Goal: Task Accomplishment & Management: Manage account settings

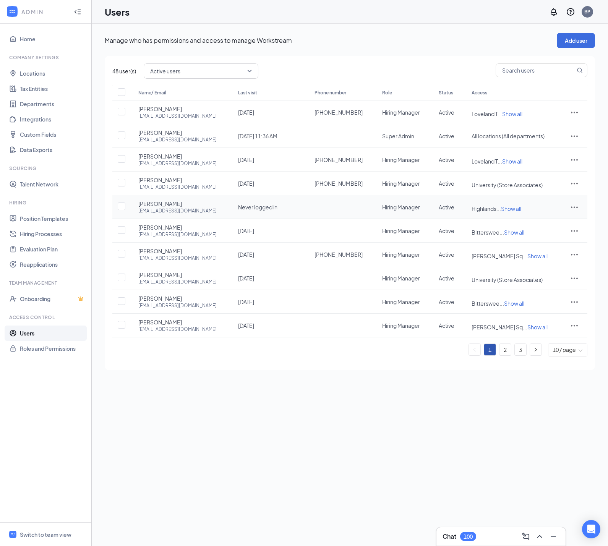
click at [575, 208] on icon "ActionsIcon" at bounding box center [574, 207] width 7 height 2
click at [543, 285] on span "Disable" at bounding box center [535, 281] width 19 height 7
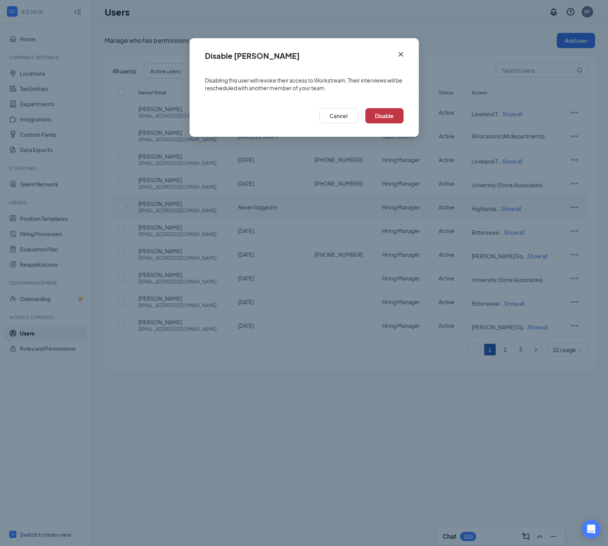
click at [384, 117] on button "Disable" at bounding box center [384, 115] width 38 height 15
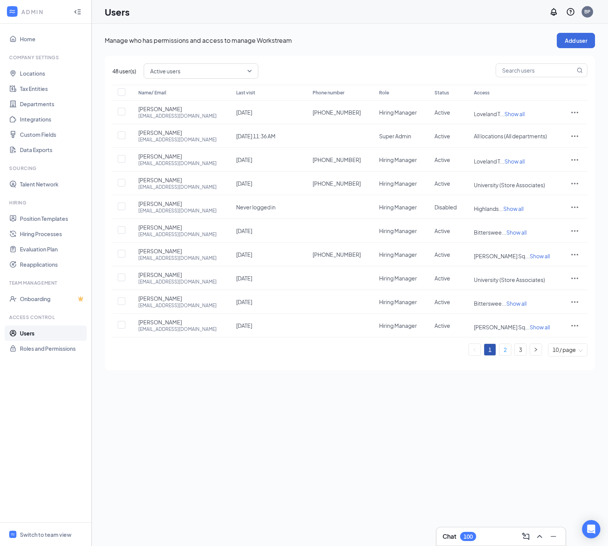
click at [500, 356] on link "2" at bounding box center [505, 349] width 11 height 11
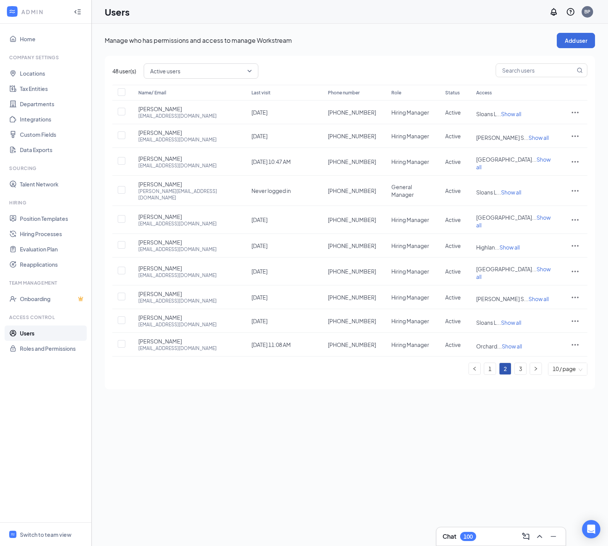
click at [516, 375] on link "3" at bounding box center [520, 368] width 11 height 11
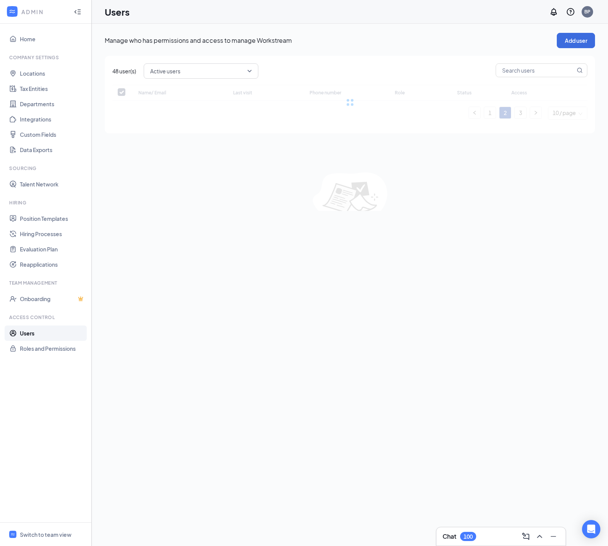
checkbox input "false"
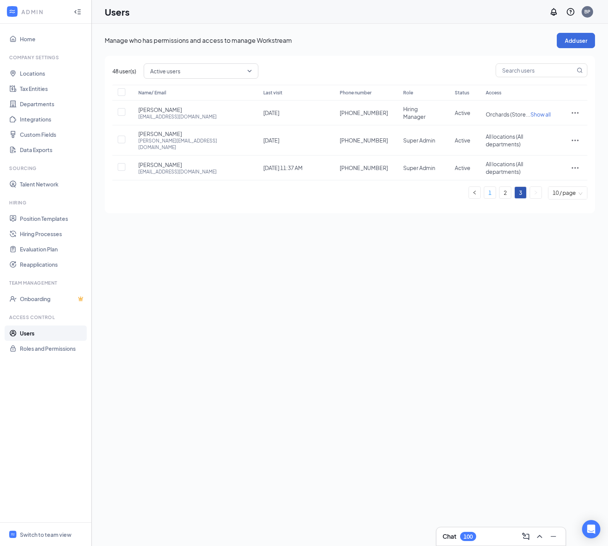
click at [486, 193] on link "1" at bounding box center [489, 192] width 11 height 11
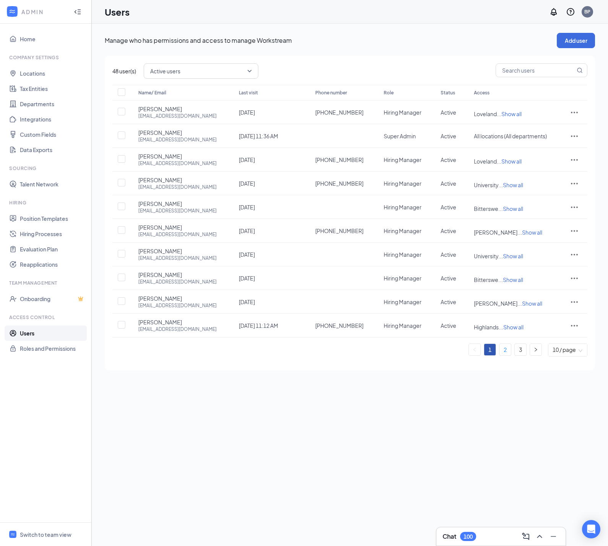
click at [500, 356] on link "2" at bounding box center [505, 349] width 11 height 11
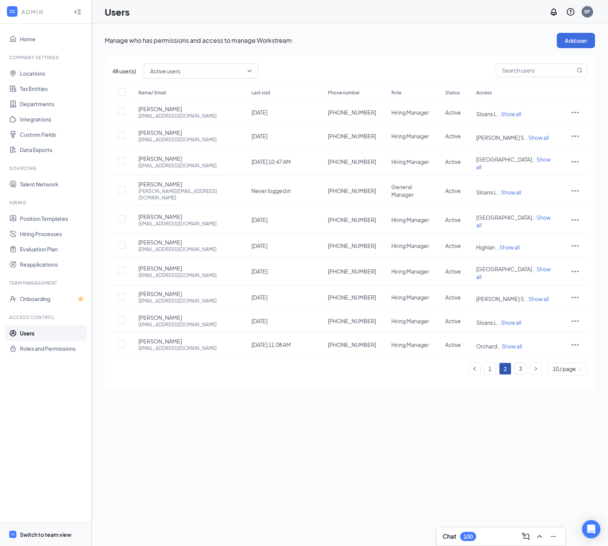
click at [41, 536] on div "Switch to team view" at bounding box center [46, 535] width 52 height 8
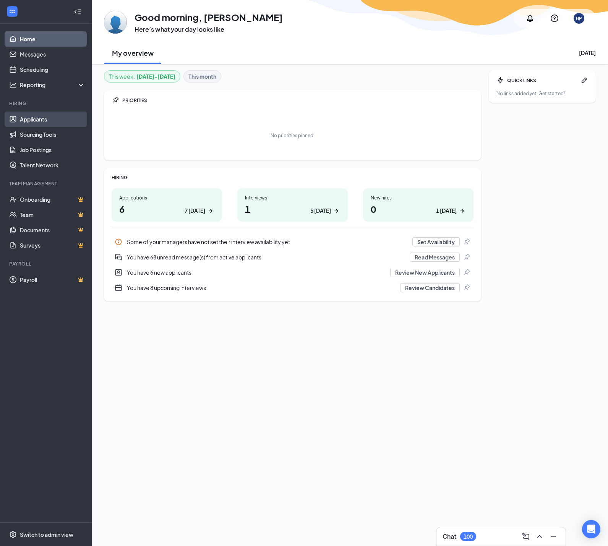
click at [44, 119] on link "Applicants" at bounding box center [52, 119] width 65 height 15
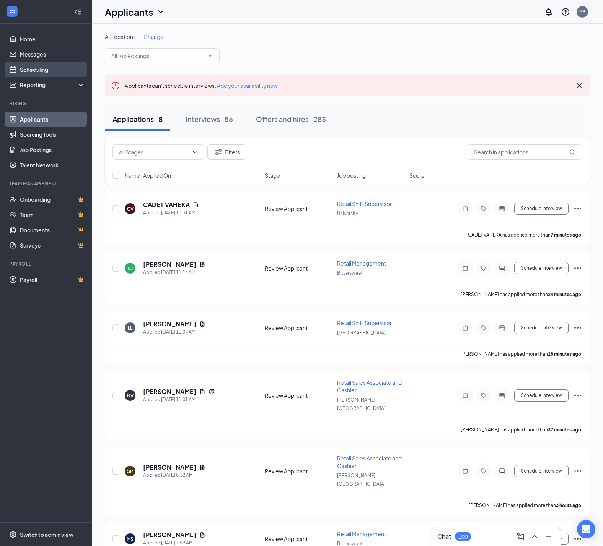
click at [31, 69] on link "Scheduling" at bounding box center [52, 69] width 65 height 15
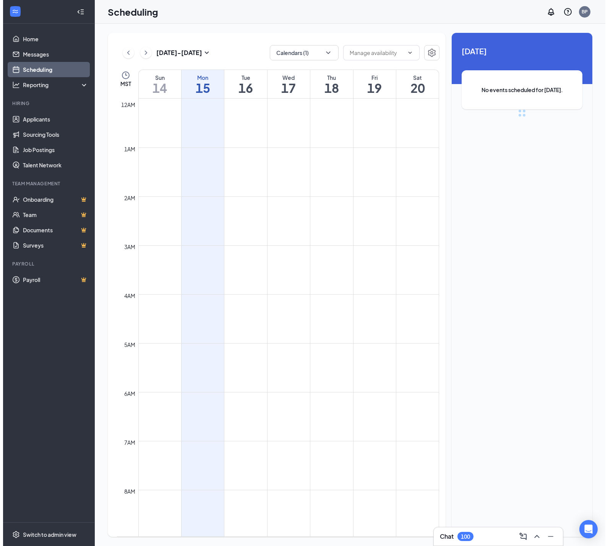
scroll to position [376, 0]
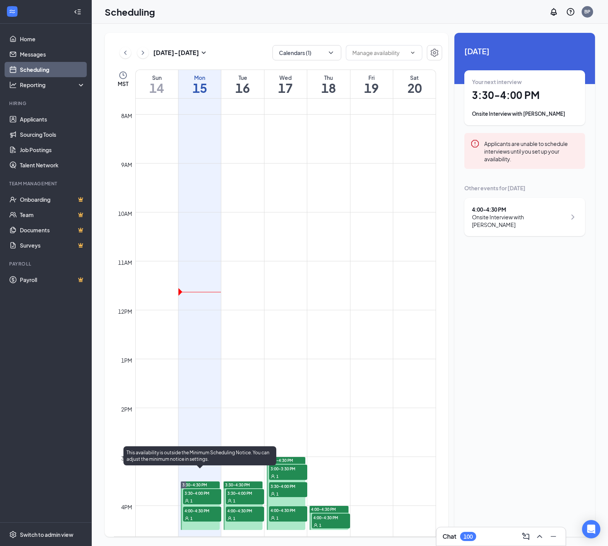
click at [195, 528] on div at bounding box center [200, 506] width 39 height 49
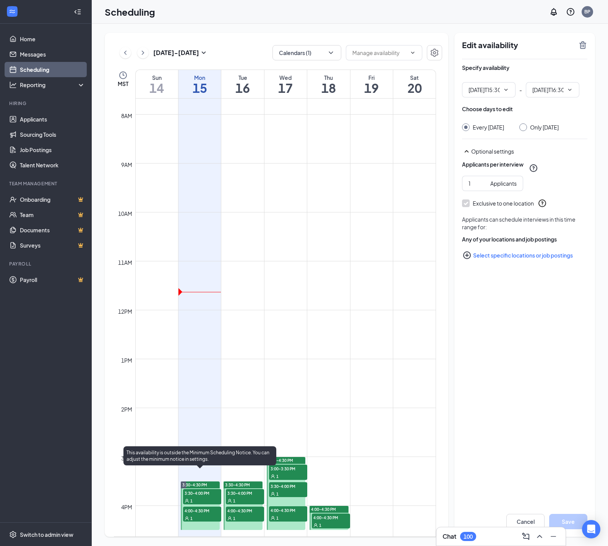
type input "03:30 PM"
type input "04:30 PM"
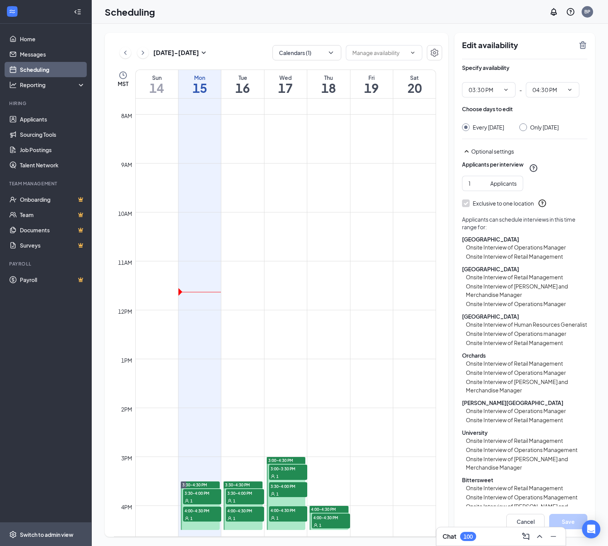
click at [36, 536] on div "Switch to admin view" at bounding box center [47, 535] width 54 height 8
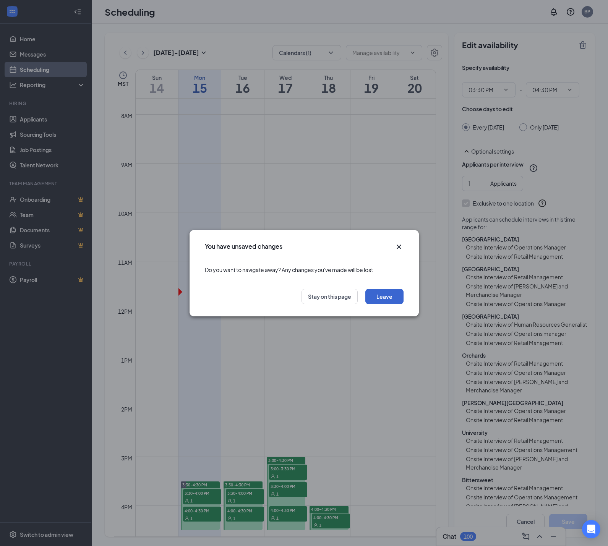
click at [377, 294] on button "Leave" at bounding box center [384, 296] width 38 height 15
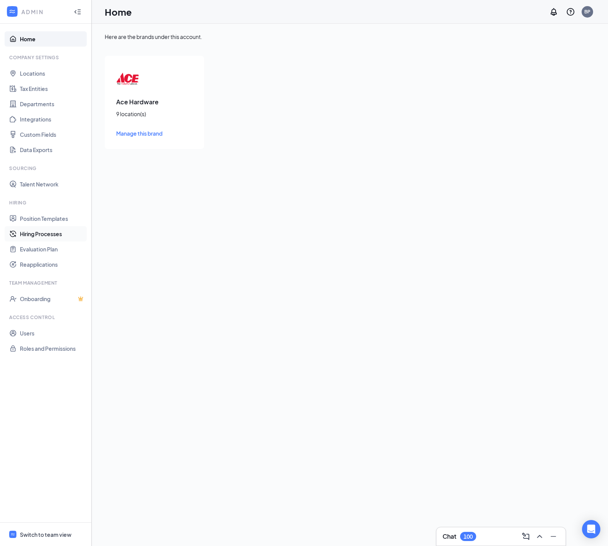
click at [43, 233] on link "Hiring Processes" at bounding box center [52, 233] width 65 height 15
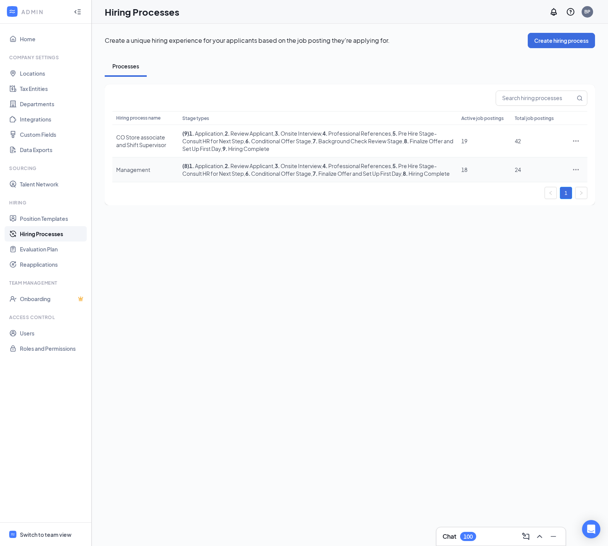
click at [575, 174] on icon "Ellipses" at bounding box center [576, 170] width 8 height 8
click at [518, 213] on span "Edit" at bounding box center [513, 213] width 10 height 7
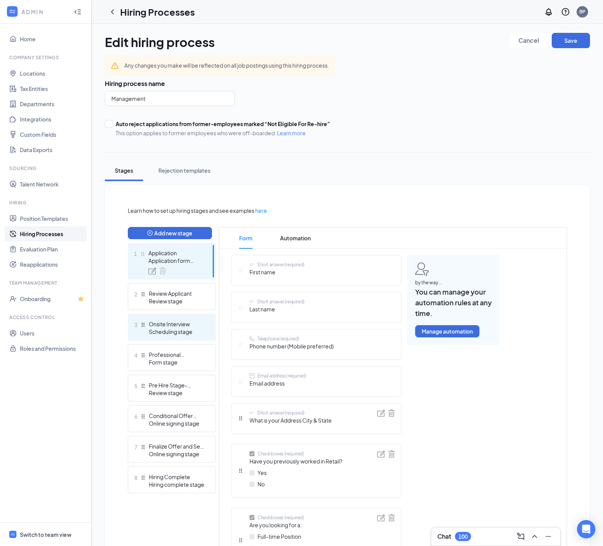
click at [175, 328] on div "Onsite Interview" at bounding box center [177, 324] width 56 height 8
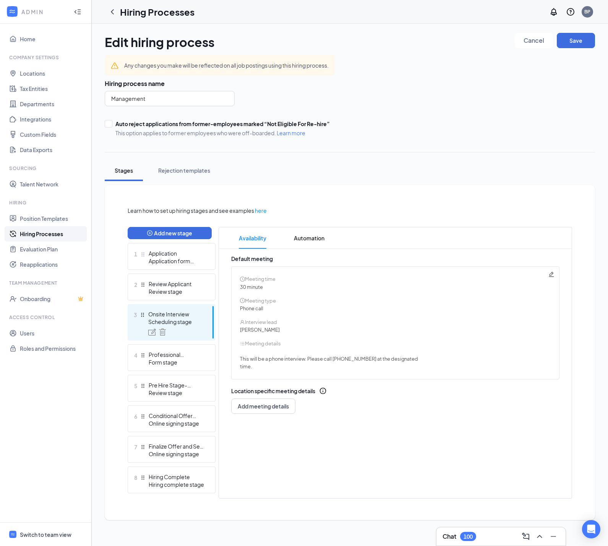
click at [551, 277] on icon "Pencil" at bounding box center [551, 274] width 5 height 5
radio input "true"
radio input "false"
type textarea "This will be a phone interview. Please call [PHONE_NUMBER] at the designated ti…"
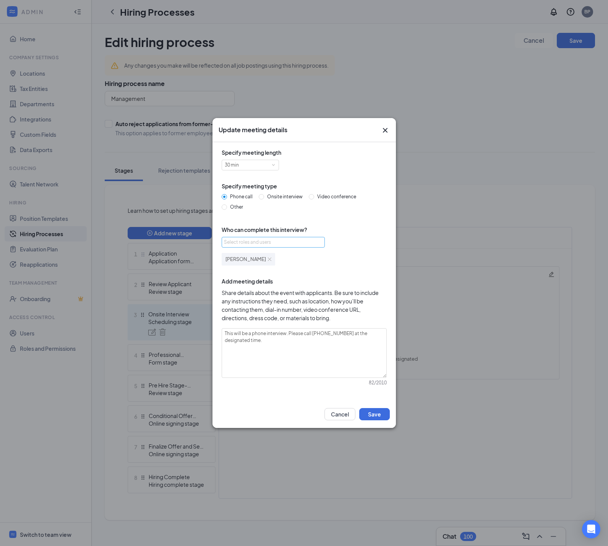
click at [265, 246] on div "Select roles and users" at bounding box center [271, 243] width 94 height 8
click at [354, 235] on div "Specify meeting length 30 min Specify meeting type Phone call Onsite interview …" at bounding box center [304, 271] width 171 height 246
click at [411, 132] on div "Update meeting details Specify meeting length 30 min Specify meeting type Phone…" at bounding box center [304, 273] width 608 height 546
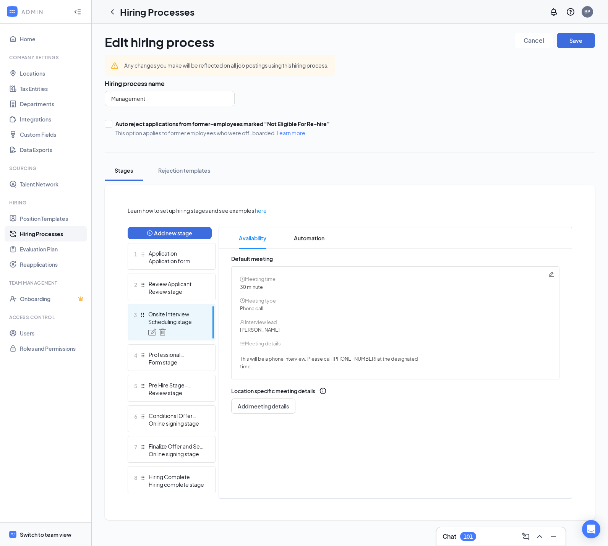
click at [40, 534] on div "Switch to team view" at bounding box center [46, 535] width 52 height 8
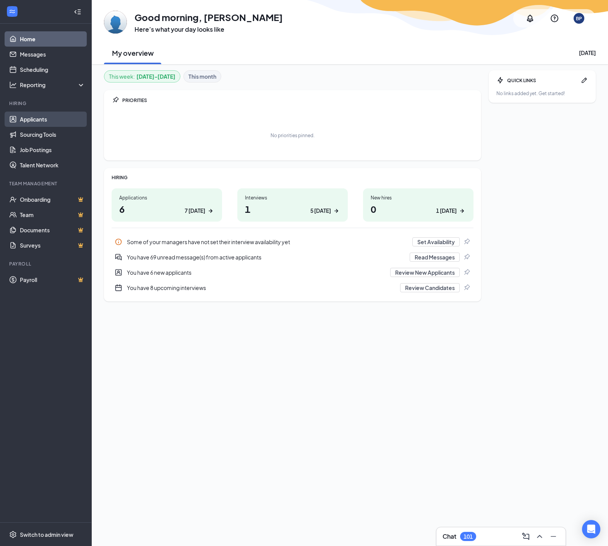
click at [41, 119] on link "Applicants" at bounding box center [52, 119] width 65 height 15
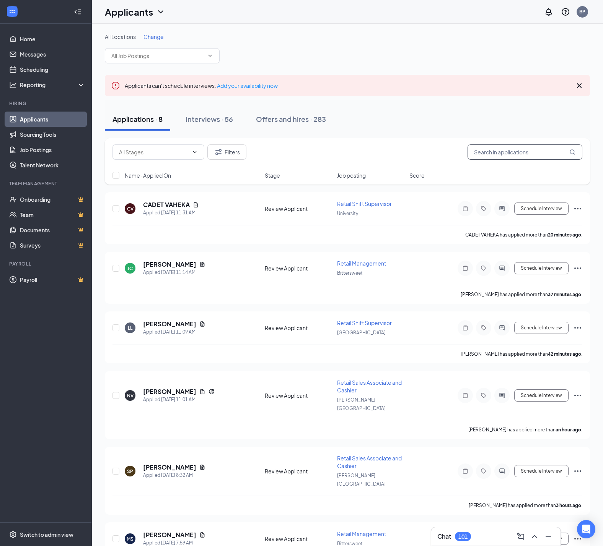
click at [473, 152] on input "text" at bounding box center [524, 152] width 115 height 15
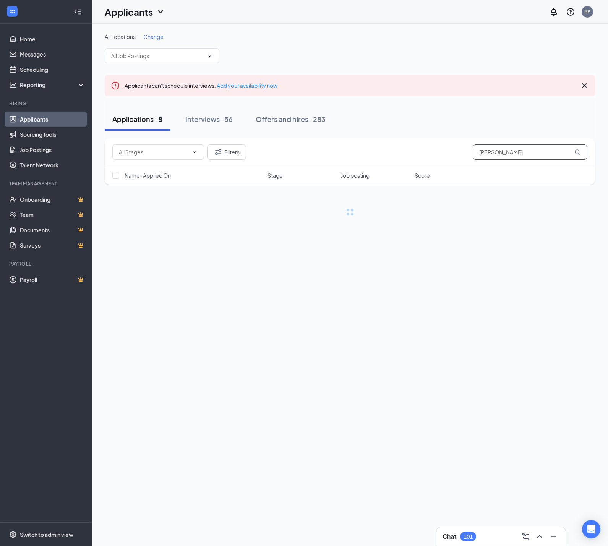
type input "[PERSON_NAME]"
click at [219, 122] on div "Interviews · 2 / 56" at bounding box center [224, 119] width 57 height 10
click at [427, 154] on div "Filters [PERSON_NAME]" at bounding box center [349, 152] width 475 height 15
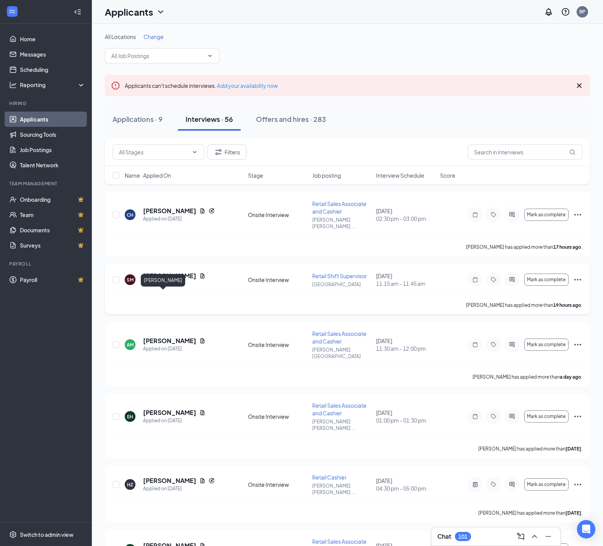
click at [160, 280] on h5 "[PERSON_NAME]" at bounding box center [169, 276] width 53 height 8
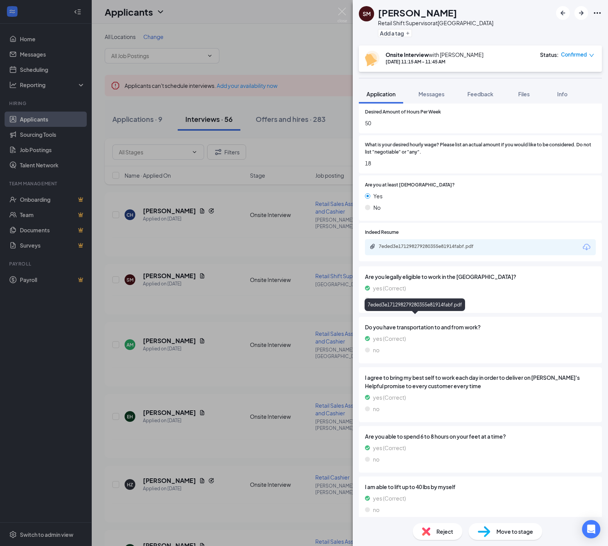
scroll to position [423, 0]
click at [439, 248] on div "7eded3e171298279280355e81914fabf.pdf" at bounding box center [432, 245] width 107 height 6
